Goal: Information Seeking & Learning: Learn about a topic

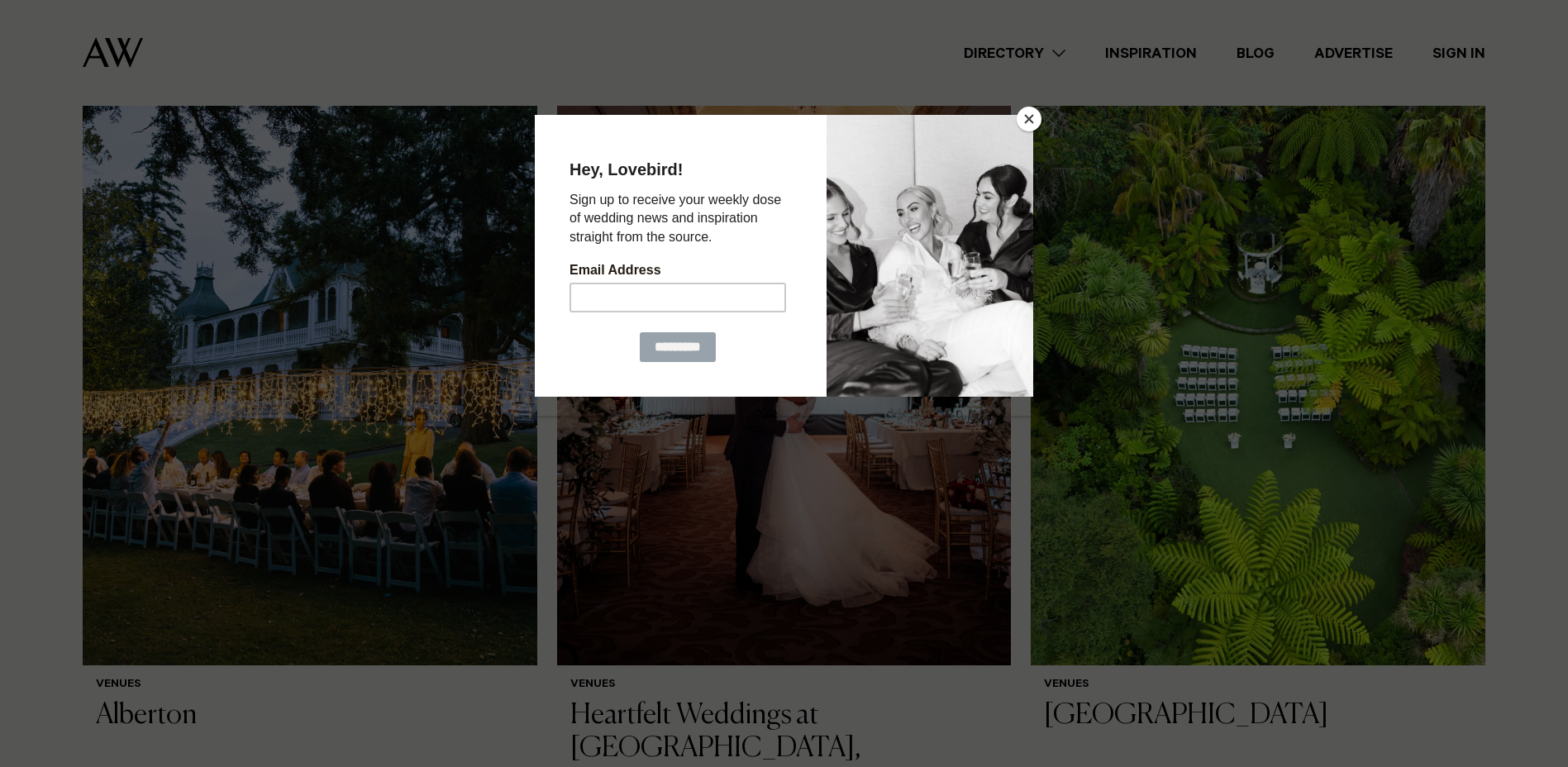
click at [1024, 123] on button "Close" at bounding box center [1029, 119] width 25 height 25
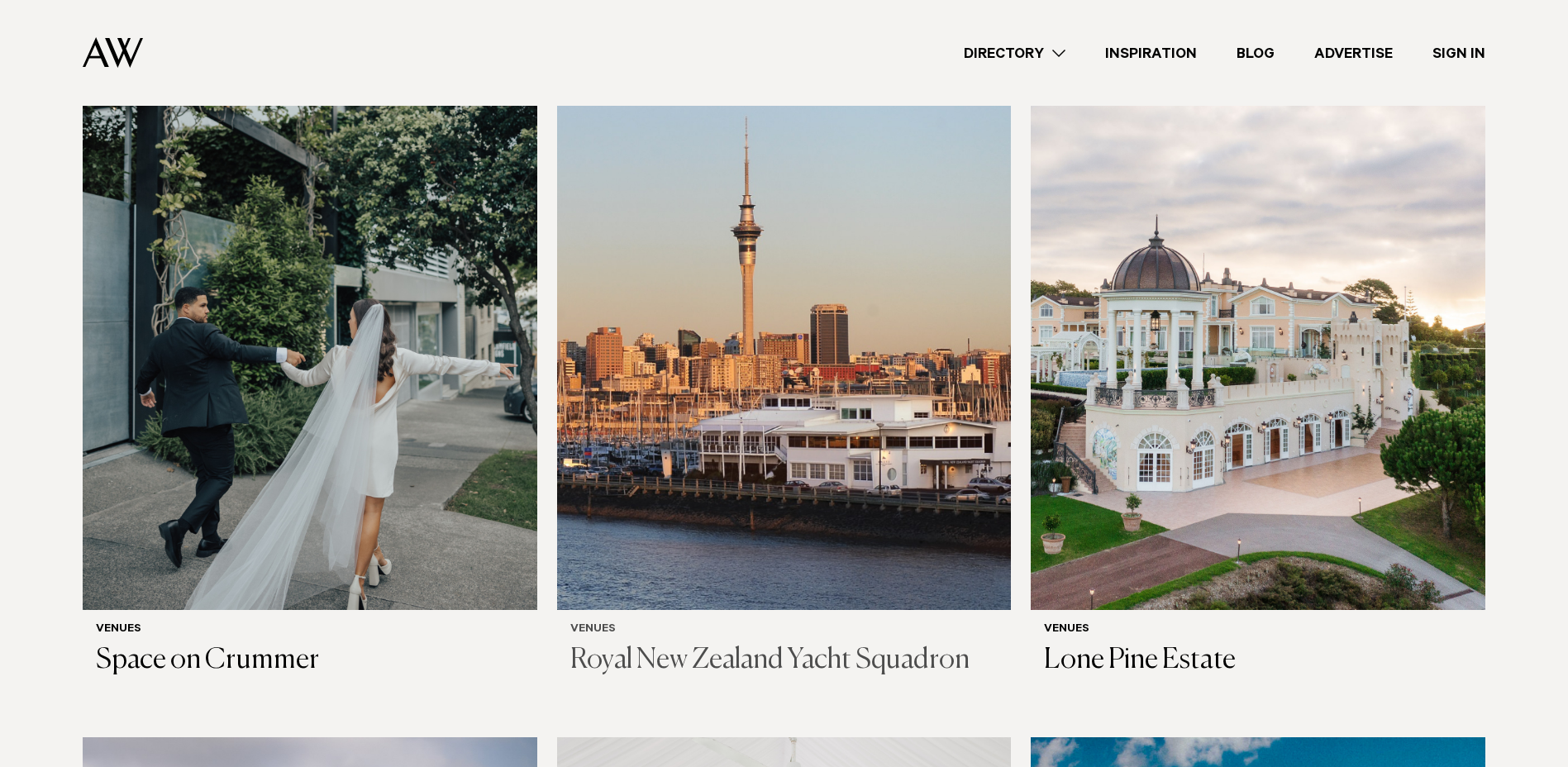
scroll to position [1405, 0]
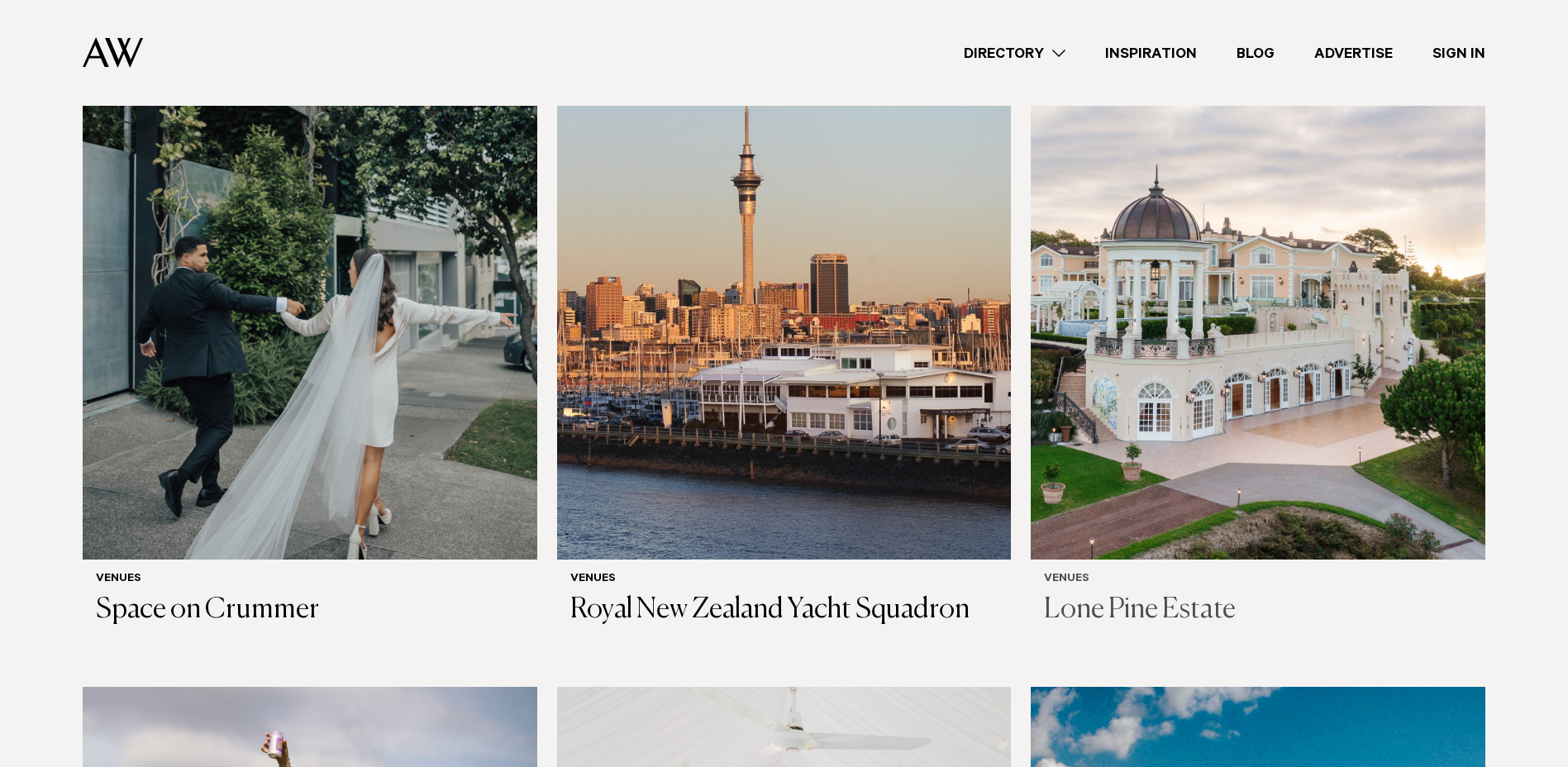
click at [1167, 593] on h3 "Lone Pine Estate" at bounding box center [1257, 610] width 428 height 34
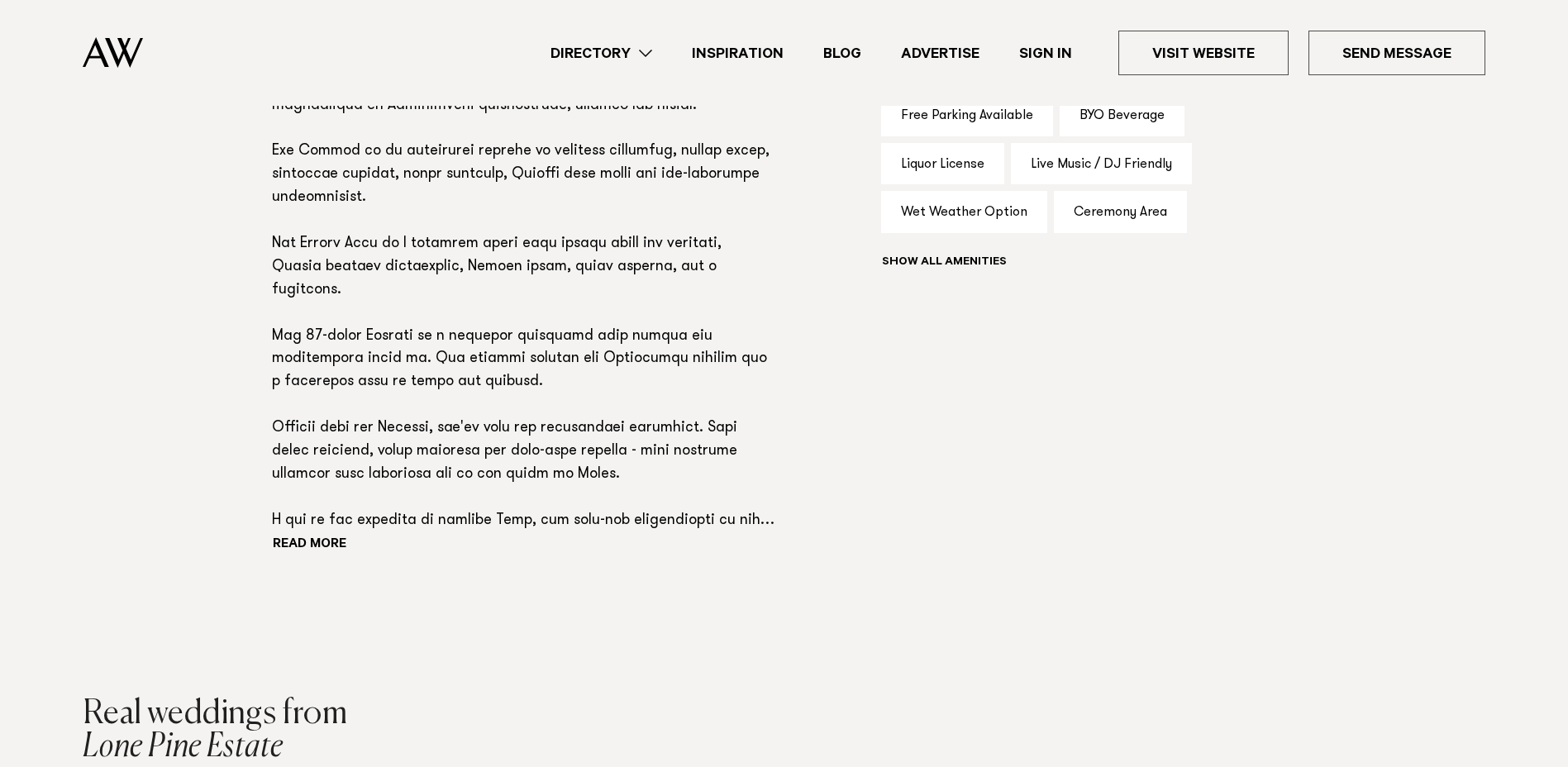
scroll to position [1157, 0]
click at [296, 535] on button "Read more" at bounding box center [347, 544] width 149 height 25
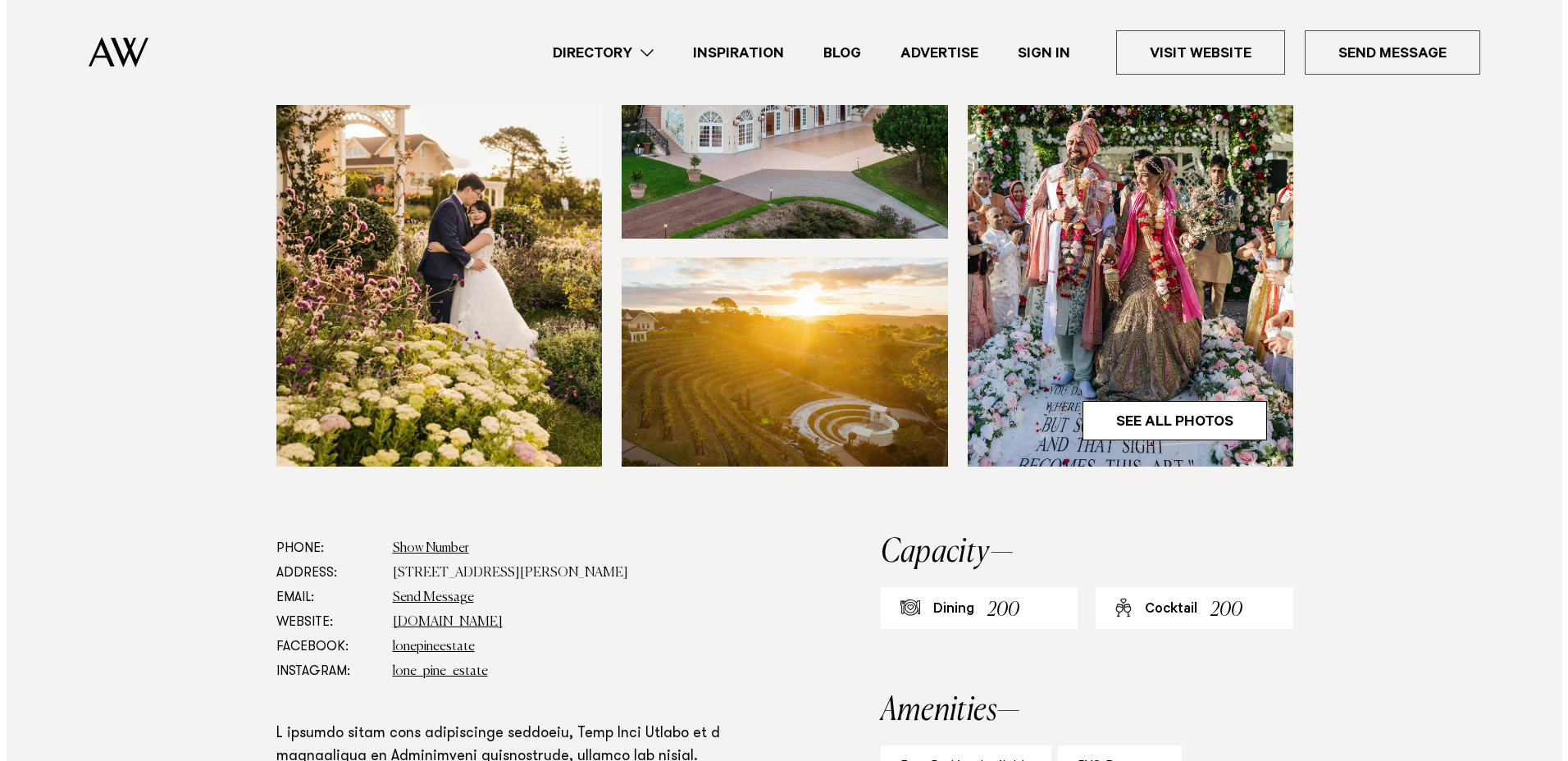
scroll to position [261, 0]
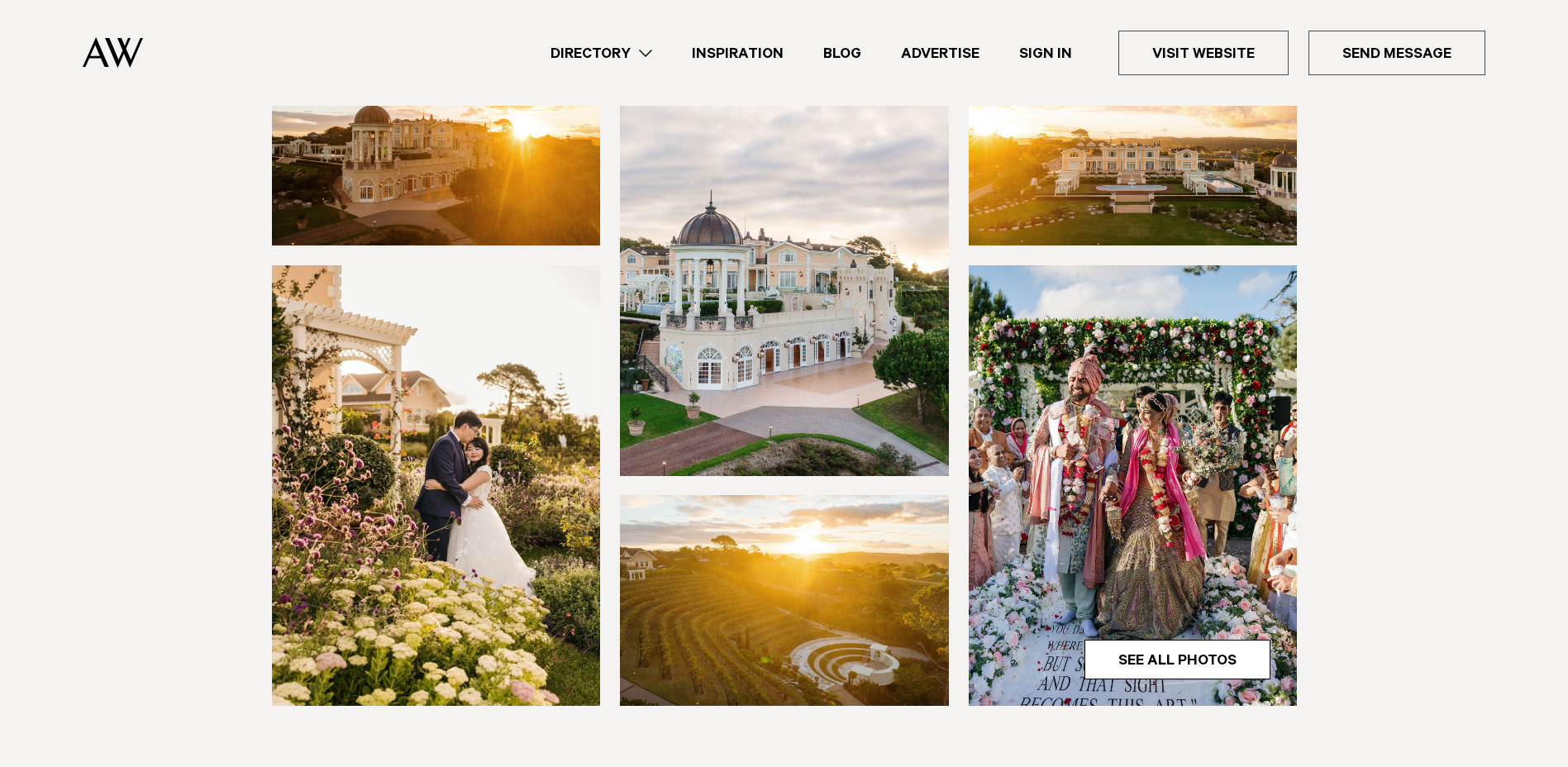
click at [1175, 612] on img at bounding box center [1134, 486] width 329 height 440
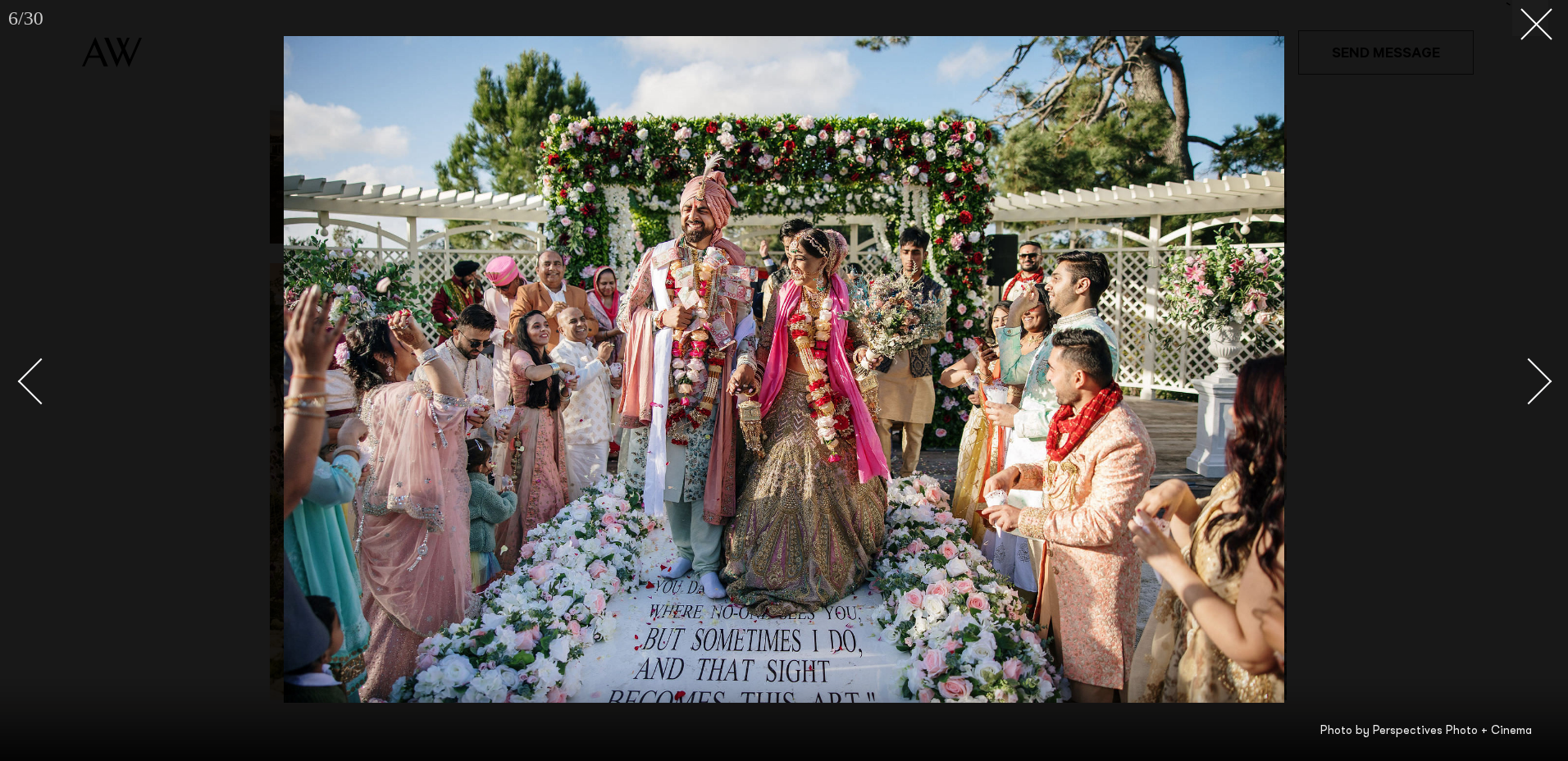
click at [1536, 374] on div "Next slide" at bounding box center [1529, 381] width 47 height 47
